Goal: Information Seeking & Learning: Learn about a topic

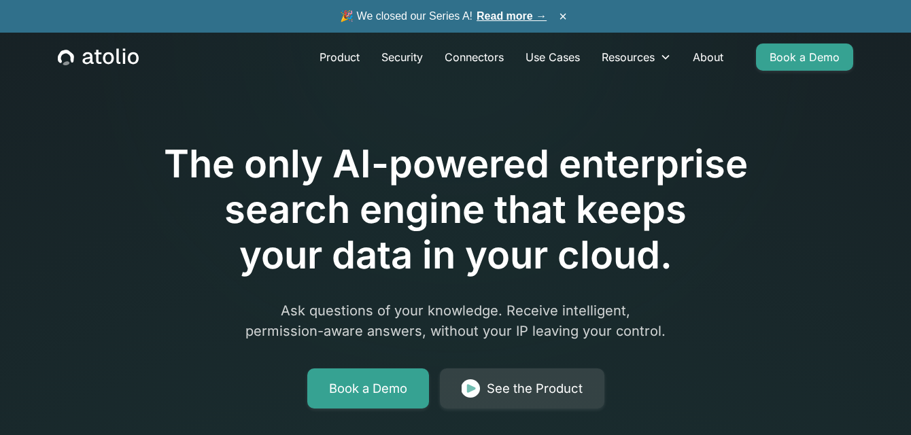
click at [523, 14] on link "Read more →" at bounding box center [511, 16] width 70 height 12
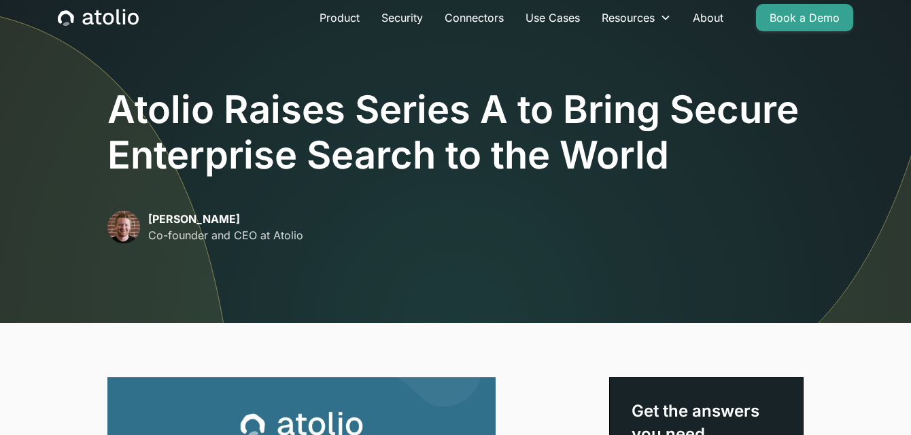
scroll to position [33, 0]
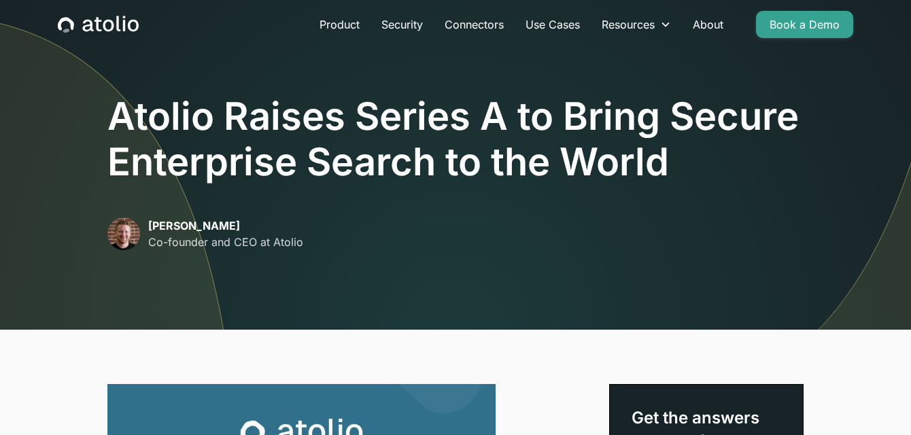
click at [389, 175] on h1 "Atolio Raises Series A to Bring Secure Enterprise Search to the World" at bounding box center [455, 139] width 696 height 91
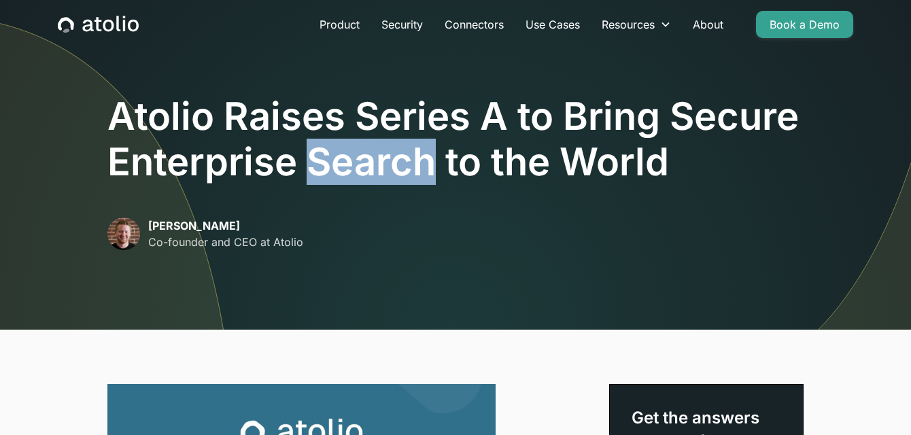
click at [389, 175] on h1 "Atolio Raises Series A to Bring Secure Enterprise Search to the World" at bounding box center [455, 139] width 696 height 91
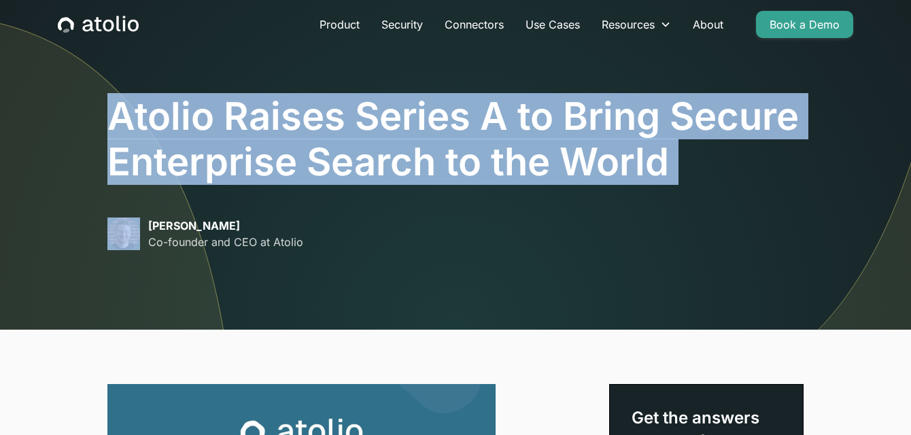
click at [389, 175] on h1 "Atolio Raises Series A to Bring Secure Enterprise Search to the World" at bounding box center [455, 139] width 696 height 91
copy h1 "Atolio Raises Series A to Bring Secure Enterprise Search to the World"
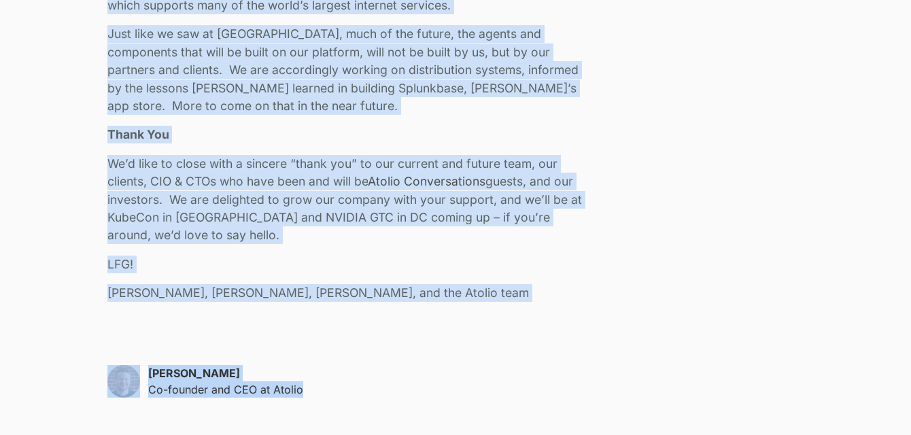
scroll to position [3090, 0]
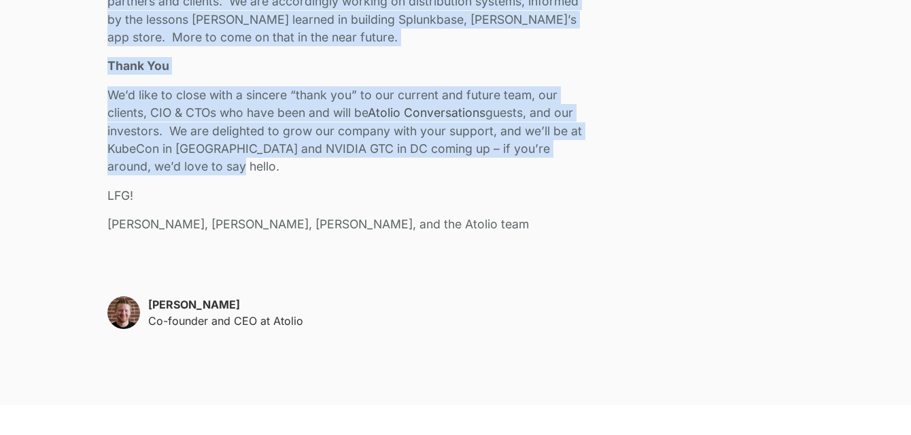
drag, startPoint x: 112, startPoint y: 184, endPoint x: 181, endPoint y: 174, distance: 70.1
copy div "We closed our Series A and have raised $24M in total funding to bring secure AI…"
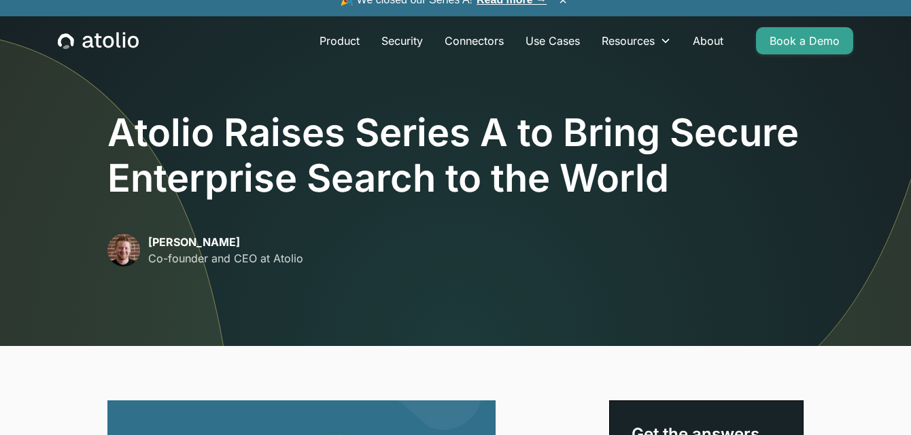
scroll to position [0, 0]
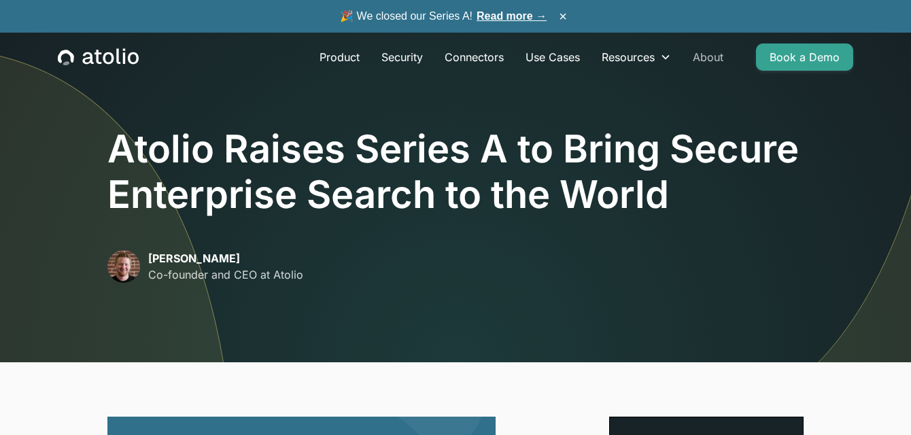
click at [707, 60] on link "About" at bounding box center [708, 56] width 52 height 27
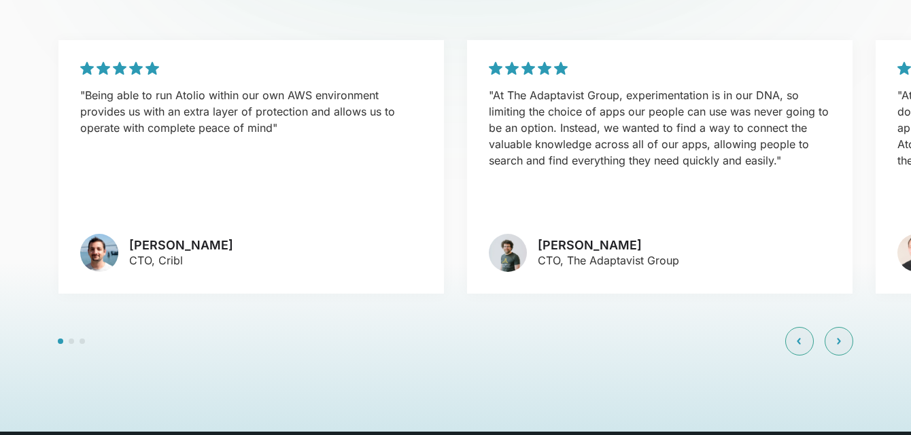
scroll to position [3281, 0]
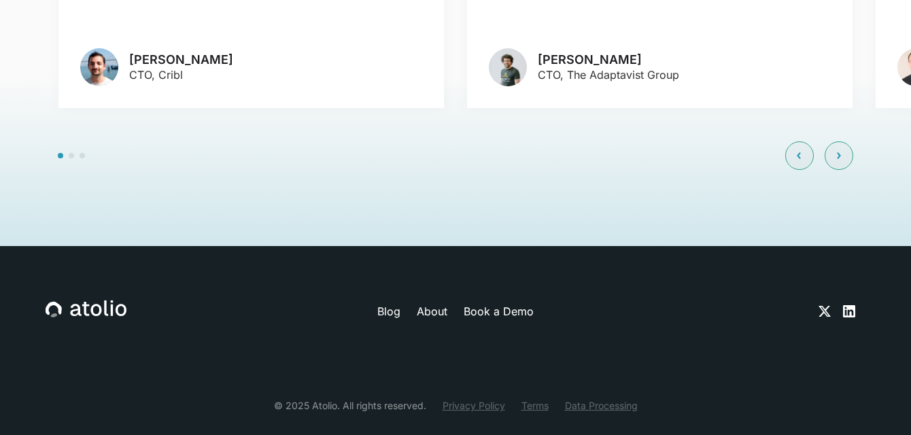
click at [386, 303] on link "Blog" at bounding box center [388, 311] width 23 height 16
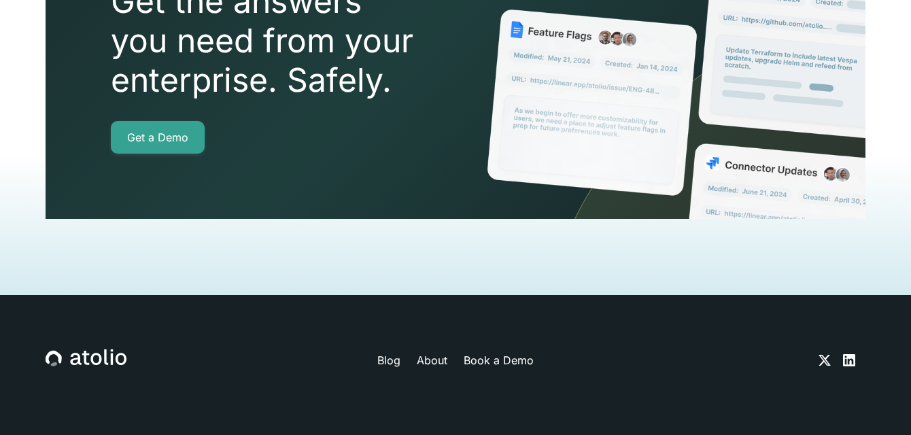
scroll to position [2215, 0]
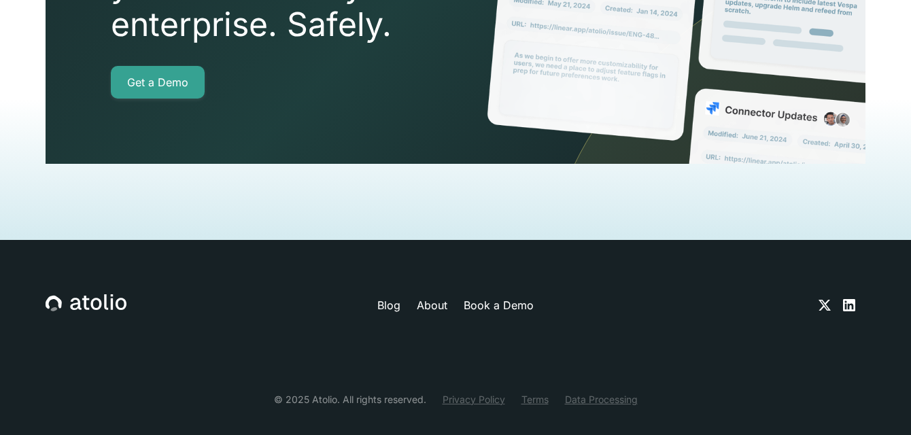
scroll to position [3736, 0]
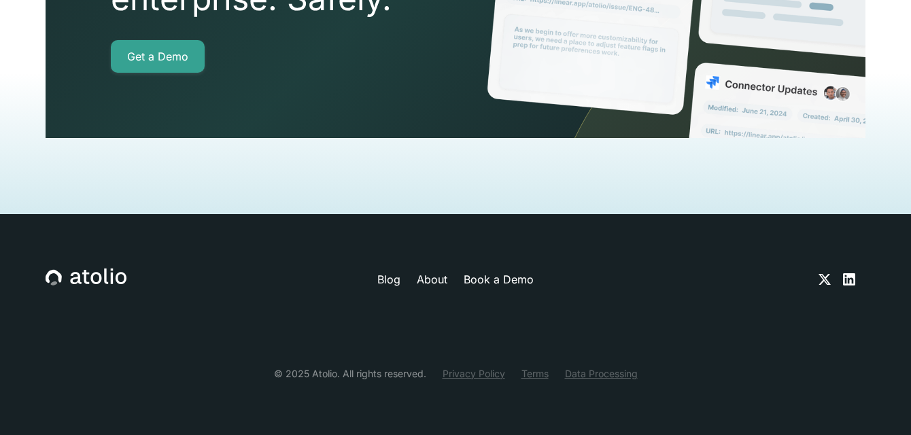
click at [853, 281] on icon at bounding box center [849, 279] width 12 height 12
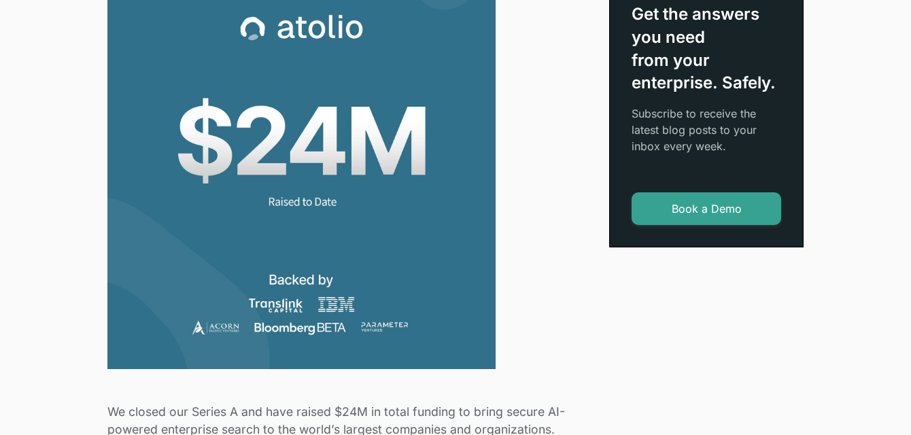
scroll to position [439, 0]
